Goal: Find specific page/section: Find specific page/section

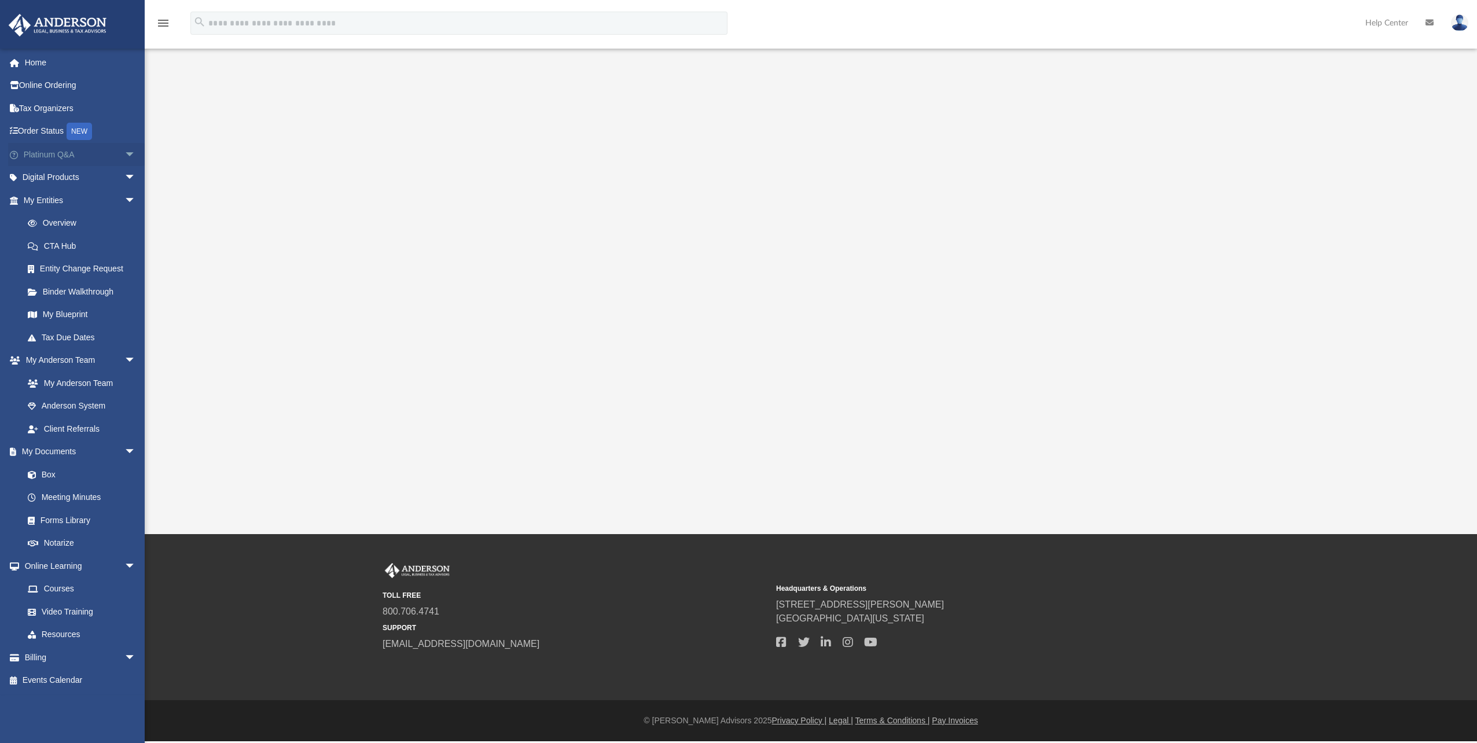
click at [58, 150] on link "Platinum Q&A arrow_drop_down" at bounding box center [80, 154] width 145 height 23
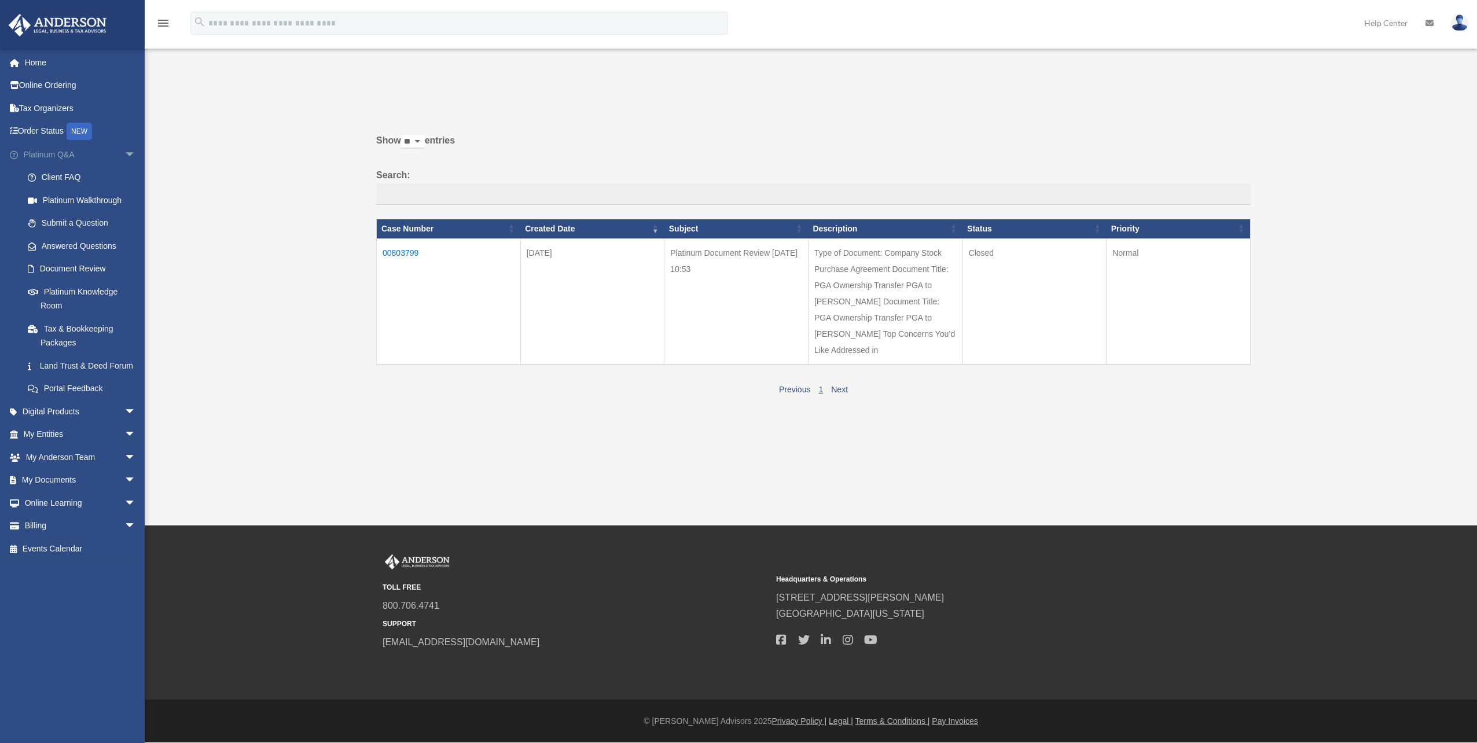
click at [124, 150] on span "arrow_drop_down" at bounding box center [135, 155] width 23 height 24
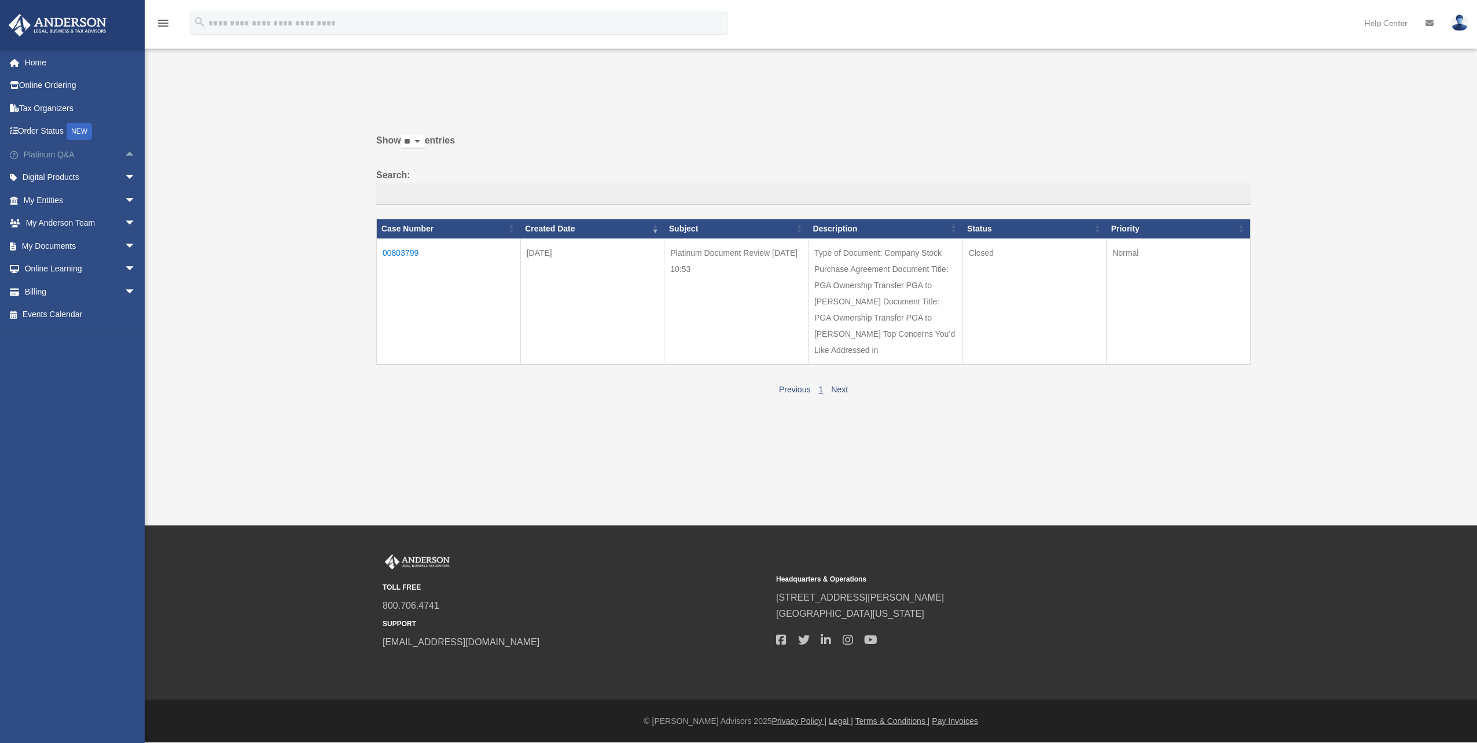
click at [124, 150] on span "arrow_drop_up" at bounding box center [135, 155] width 23 height 24
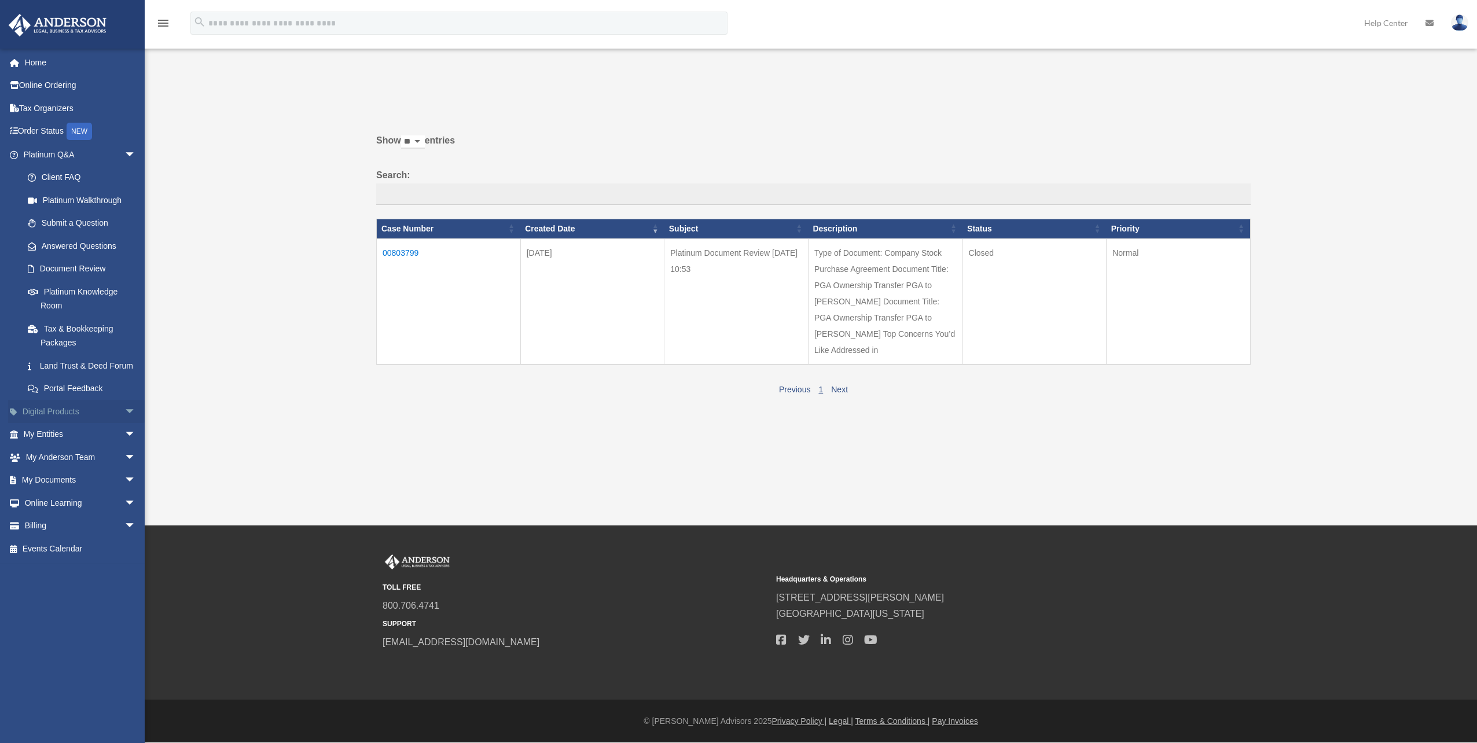
click at [124, 423] on span "arrow_drop_down" at bounding box center [135, 412] width 23 height 24
click at [124, 423] on span "arrow_drop_up" at bounding box center [135, 412] width 23 height 24
click at [124, 512] on span "arrow_drop_down" at bounding box center [135, 503] width 23 height 24
click at [124, 512] on span "arrow_drop_up" at bounding box center [135, 503] width 23 height 24
click at [67, 293] on link "Platinum Knowledge Room" at bounding box center [84, 298] width 137 height 37
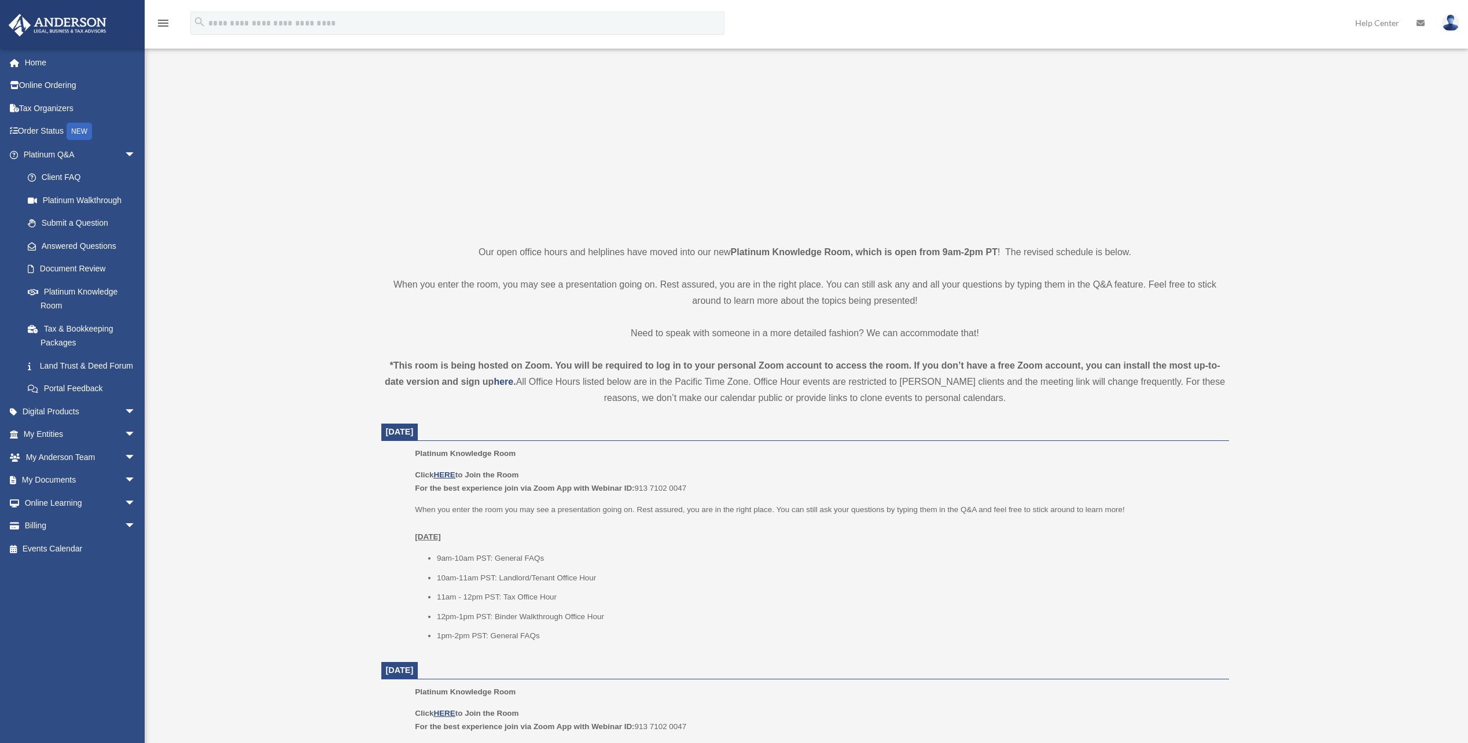
scroll to position [116, 0]
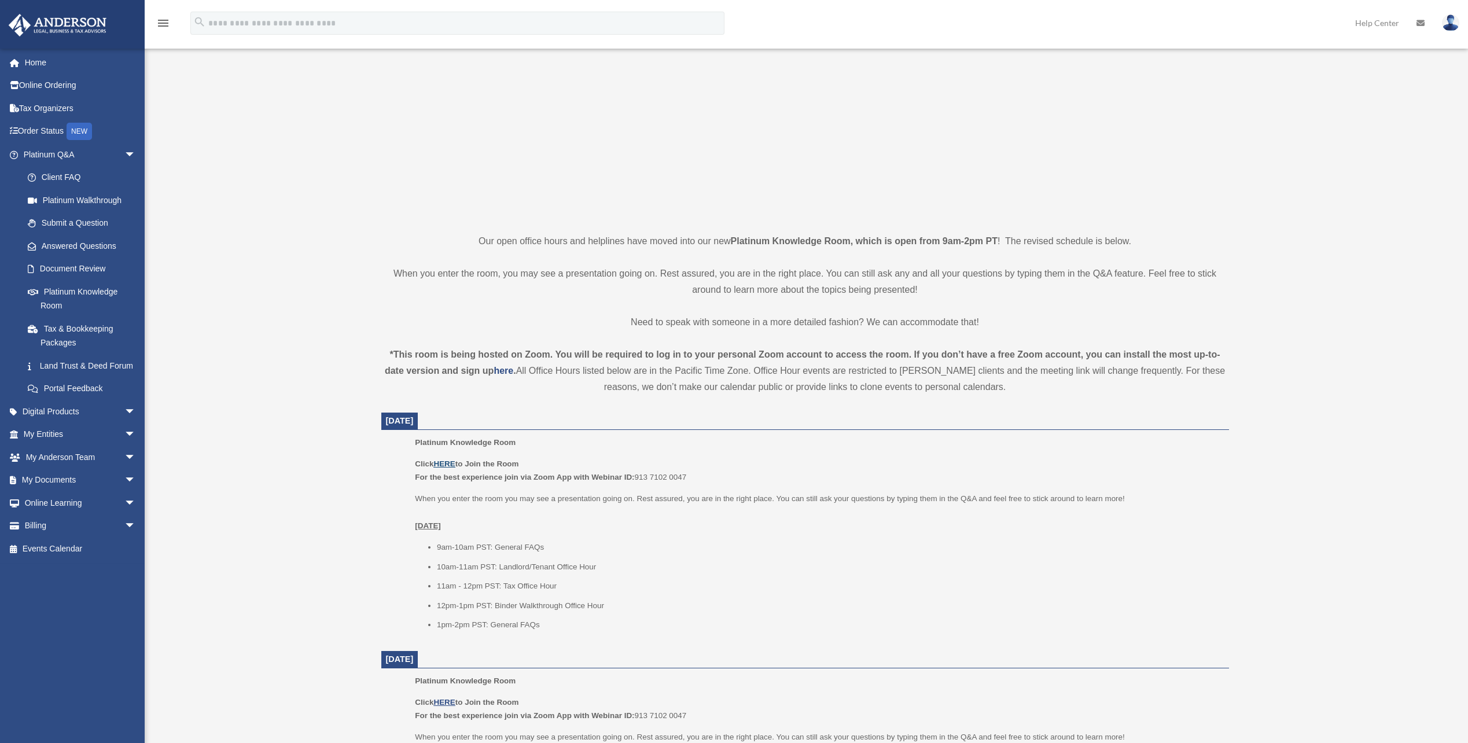
click at [454, 460] on u "HERE" at bounding box center [443, 463] width 21 height 9
